Goal: Transaction & Acquisition: Purchase product/service

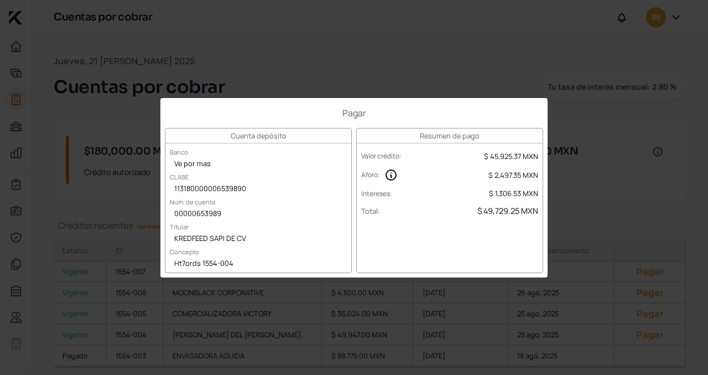
scroll to position [36, 0]
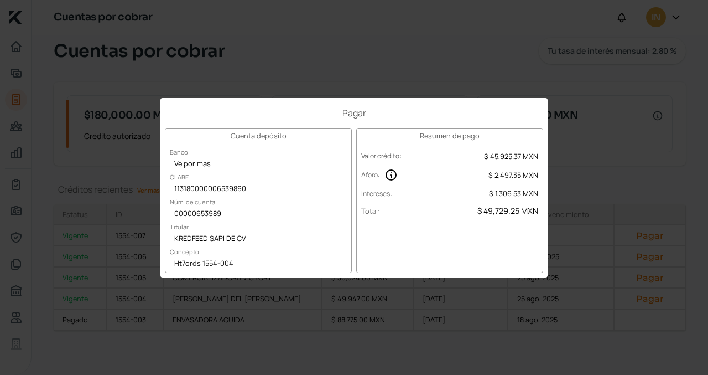
click at [387, 68] on div "Pagar Cuenta depósito Banco Ve por mas [PERSON_NAME] 113180000006539890 Núm. de…" at bounding box center [354, 187] width 708 height 375
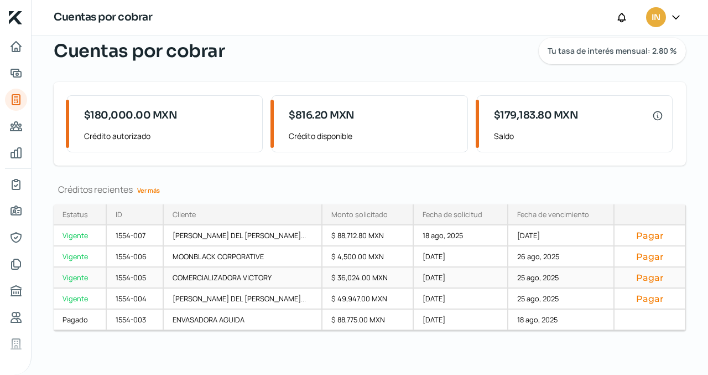
click at [637, 277] on button "Pagar" at bounding box center [650, 277] width 53 height 11
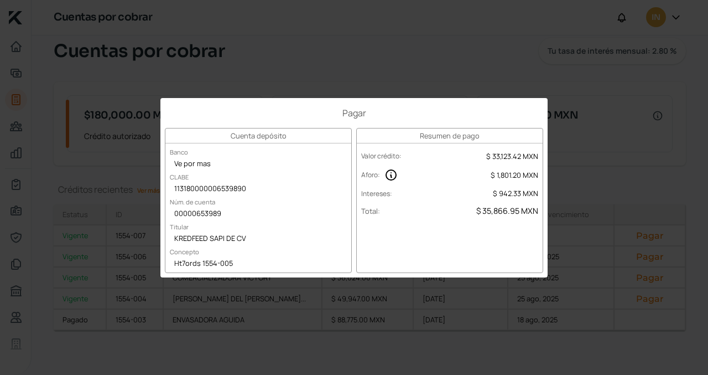
click at [386, 66] on div "Pagar Cuenta depósito Banco Ve por mas [PERSON_NAME] 113180000006539890 Núm. de…" at bounding box center [354, 187] width 708 height 375
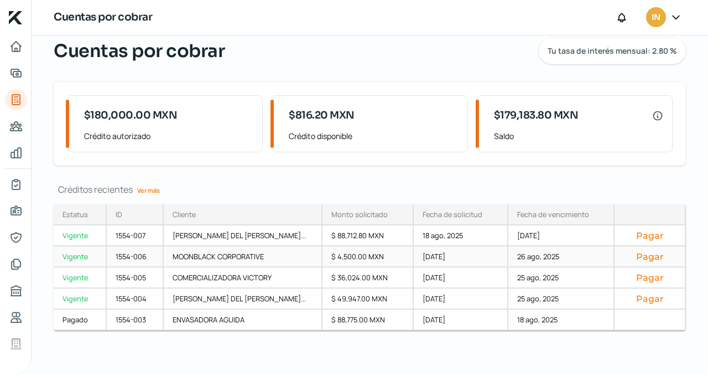
click at [636, 253] on button "Pagar" at bounding box center [650, 256] width 53 height 11
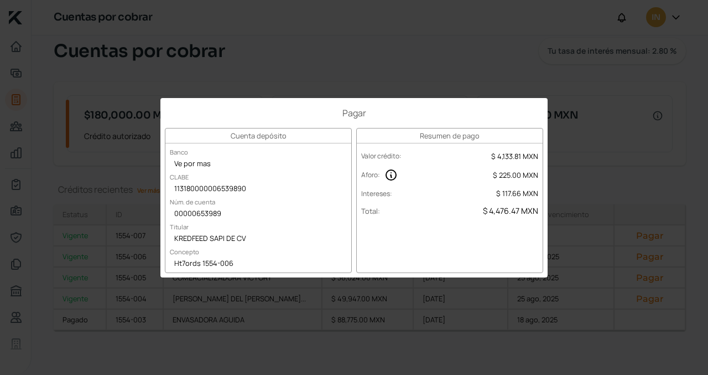
click at [340, 65] on div "Pagar Cuenta depósito Banco Ve por mas [PERSON_NAME] 113180000006539890 Núm. de…" at bounding box center [354, 187] width 708 height 375
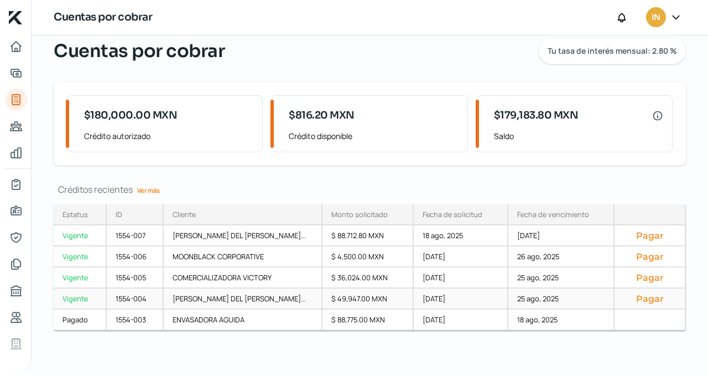
click at [639, 297] on button "Pagar" at bounding box center [650, 298] width 53 height 11
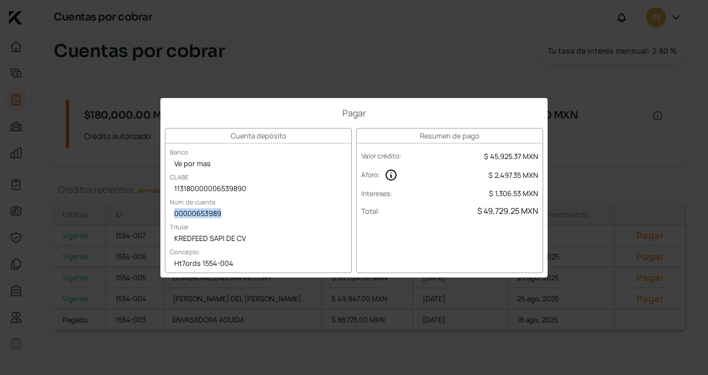
click at [252, 221] on div "00000653989" at bounding box center [258, 214] width 186 height 17
click at [216, 77] on div "Pagar Cuenta depósito Banco Ve por mas [PERSON_NAME] 113180000006539890 Núm. de…" at bounding box center [354, 187] width 708 height 375
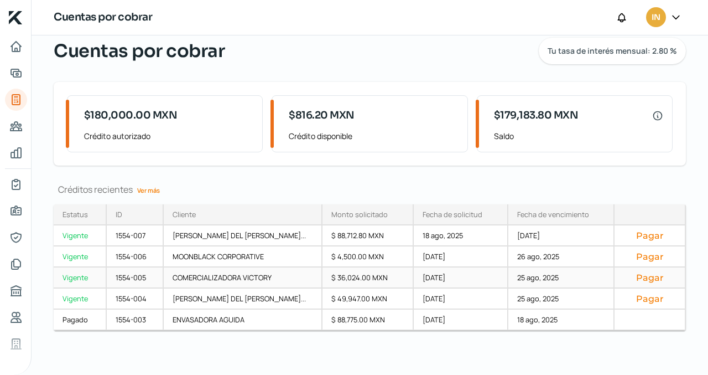
click at [74, 276] on div "Vigente" at bounding box center [80, 277] width 53 height 21
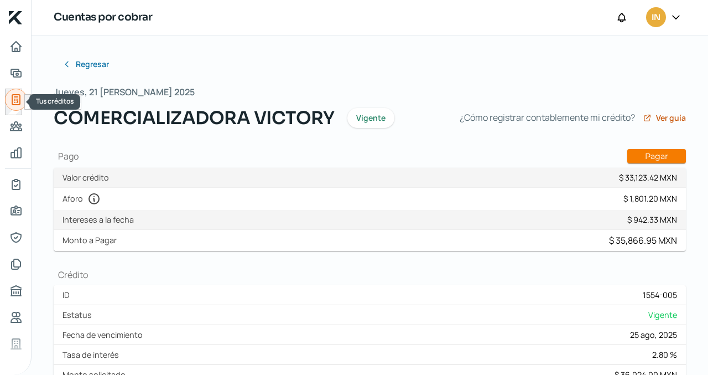
click at [14, 100] on icon "Tus créditos" at bounding box center [15, 99] width 13 height 13
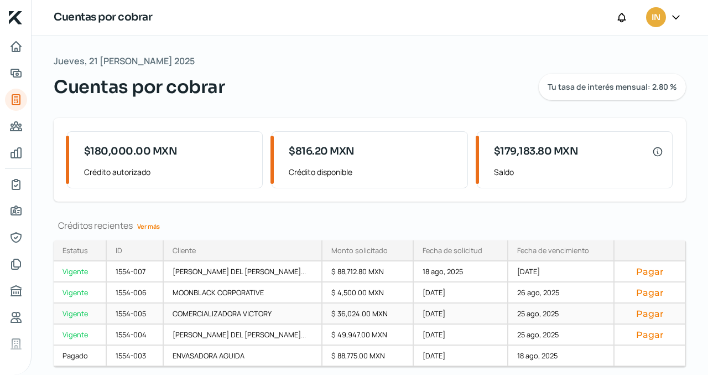
click at [645, 313] on button "Pagar" at bounding box center [650, 313] width 53 height 11
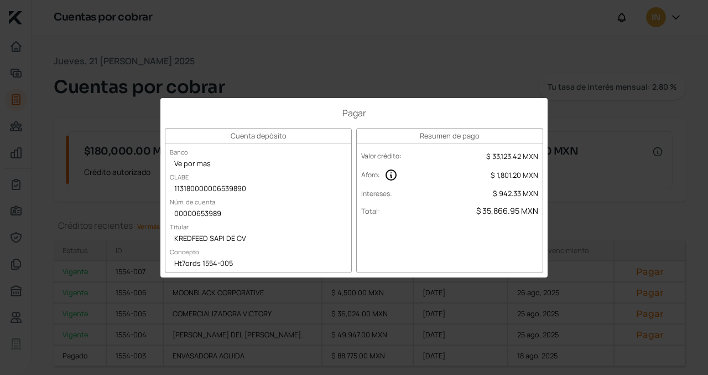
click at [581, 233] on div "Pagar Cuenta depósito Banco Ve por mas [PERSON_NAME] 113180000006539890 Núm. de…" at bounding box center [354, 187] width 708 height 375
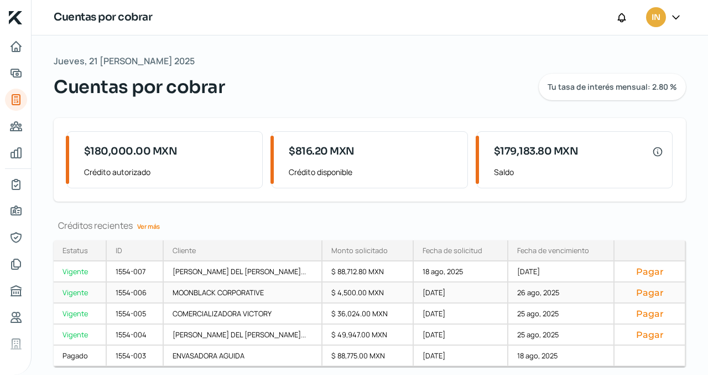
click at [639, 294] on button "Pagar" at bounding box center [650, 292] width 53 height 11
